Goal: Task Accomplishment & Management: Manage account settings

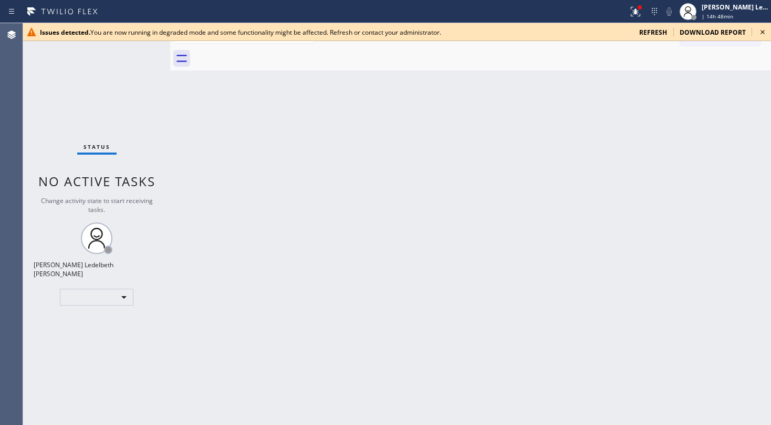
click at [51, 123] on div "Status No active tasks Change activity state to start receiving tasks. Mitz [PE…" at bounding box center [96, 223] width 147 height 401
click at [578, 28] on icon at bounding box center [763, 32] width 13 height 13
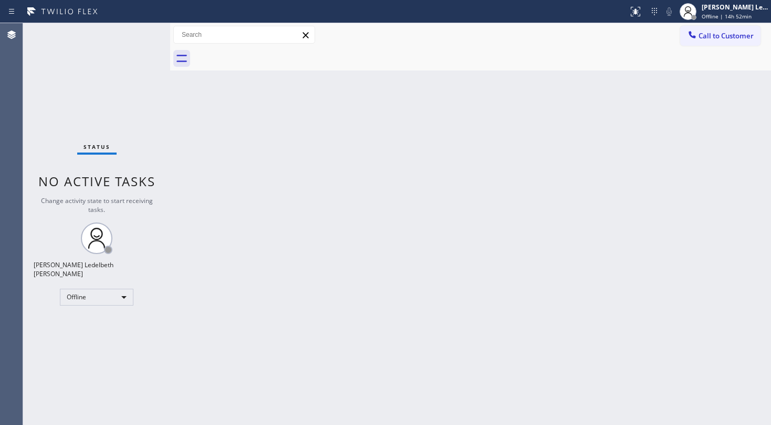
click at [40, 116] on div "Status No active tasks Change activity state to start receiving tasks. Mitz Led…" at bounding box center [96, 223] width 147 height 401
click at [751, 19] on div "Offline | 14h 52min" at bounding box center [735, 16] width 66 height 7
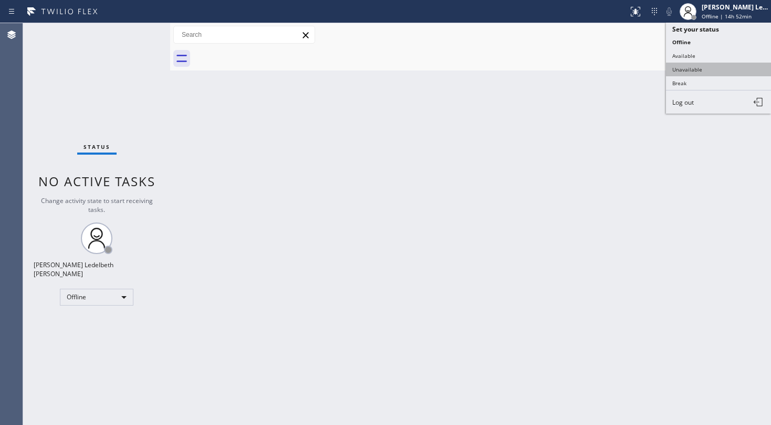
click at [708, 74] on button "Unavailable" at bounding box center [718, 70] width 105 height 14
